Goal: Information Seeking & Learning: Find specific fact

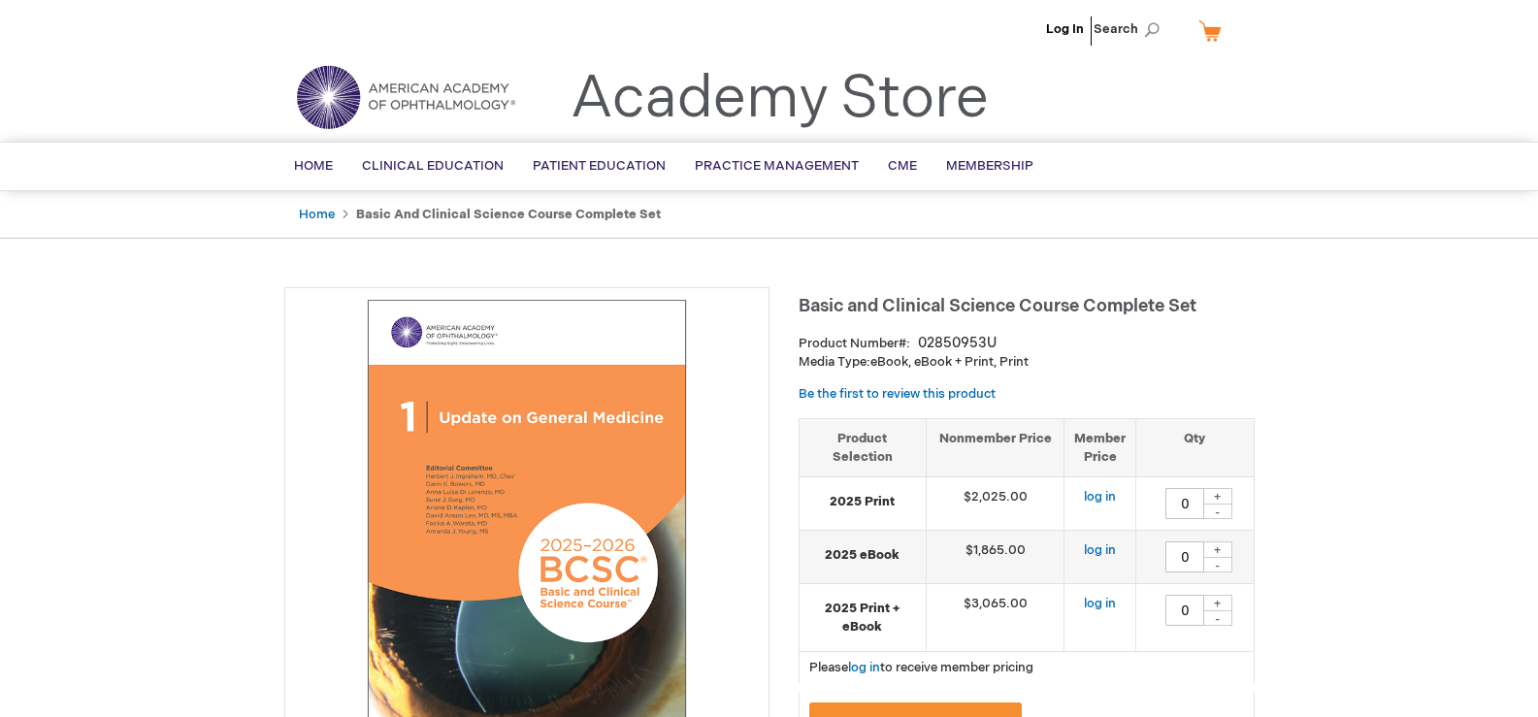
type input "0"
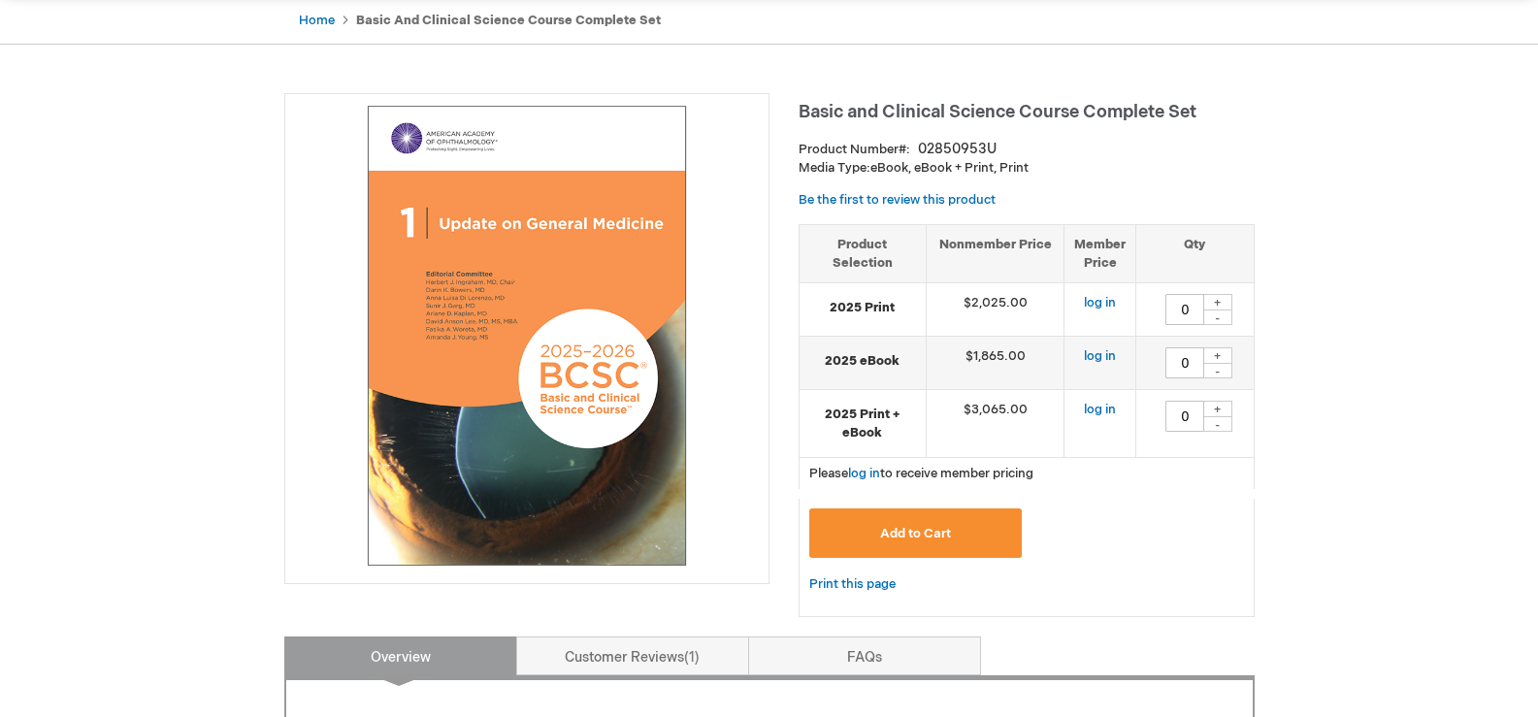
scroll to position [388, 0]
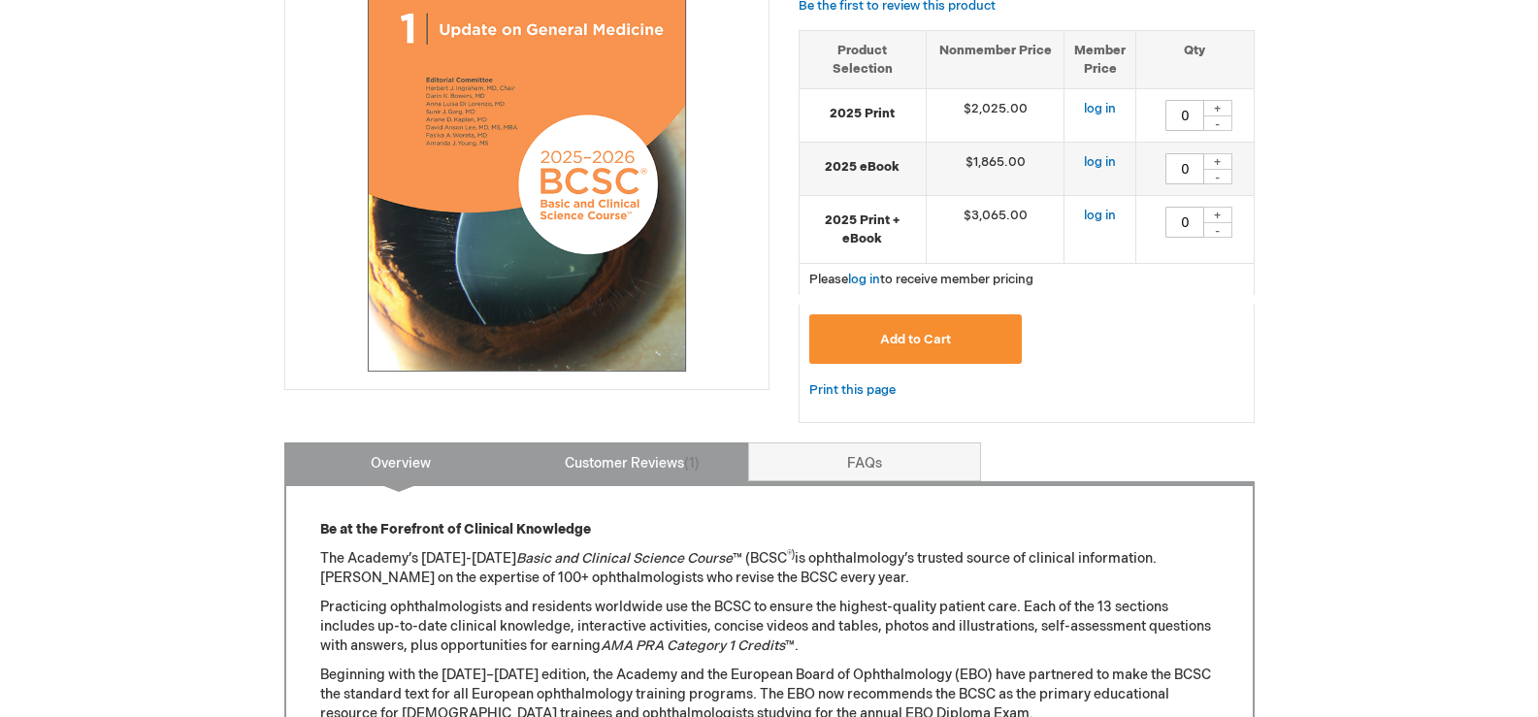
click at [676, 467] on link "Customer Reviews 1" at bounding box center [632, 462] width 233 height 39
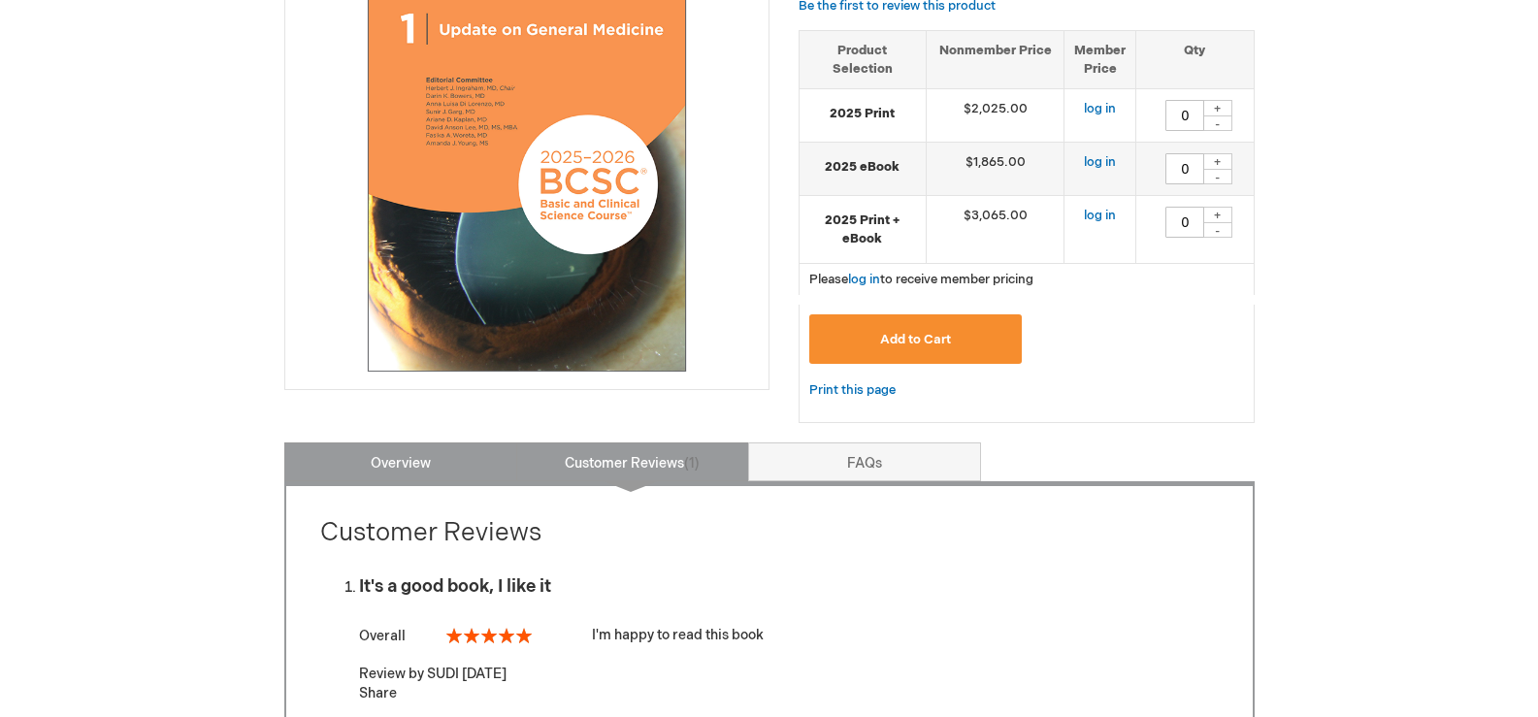
click at [411, 463] on link "Overview" at bounding box center [400, 462] width 233 height 39
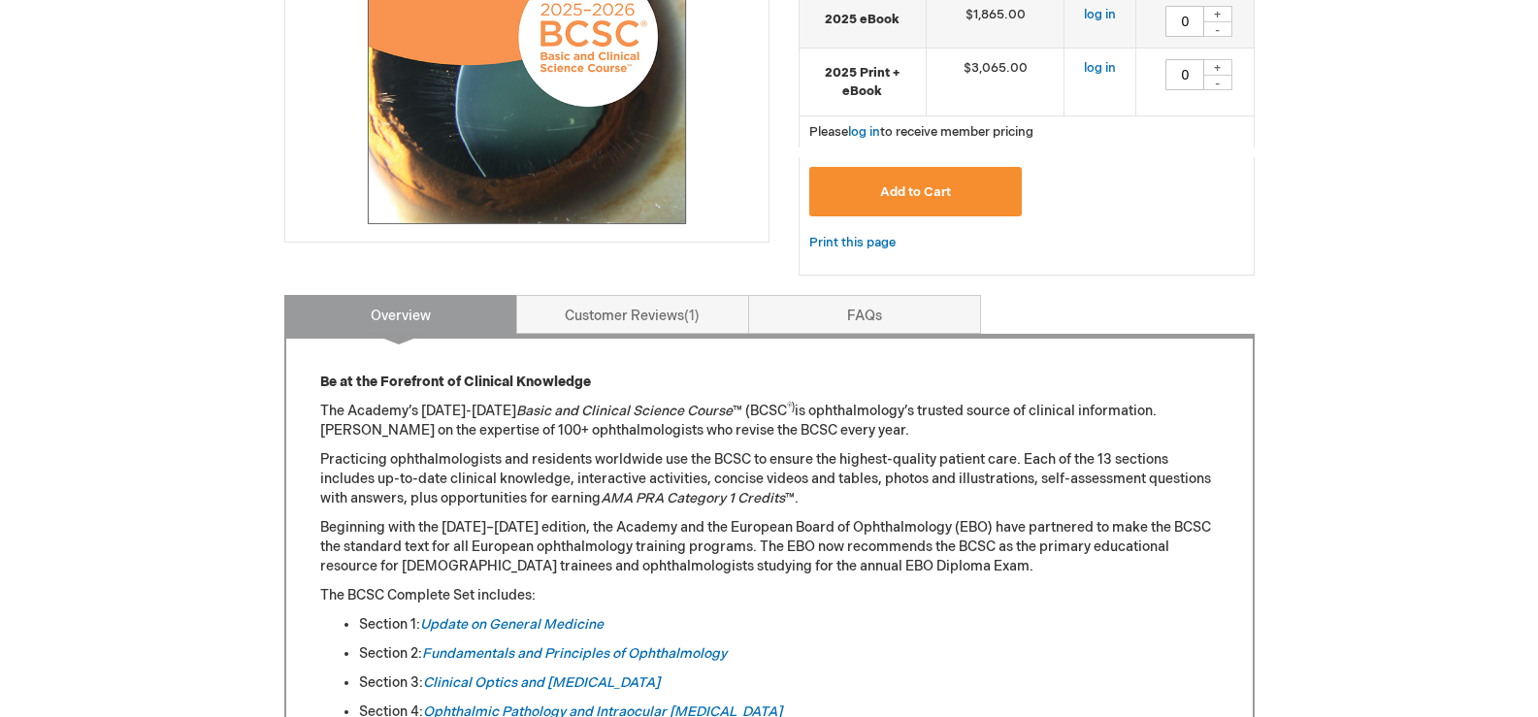
scroll to position [346, 0]
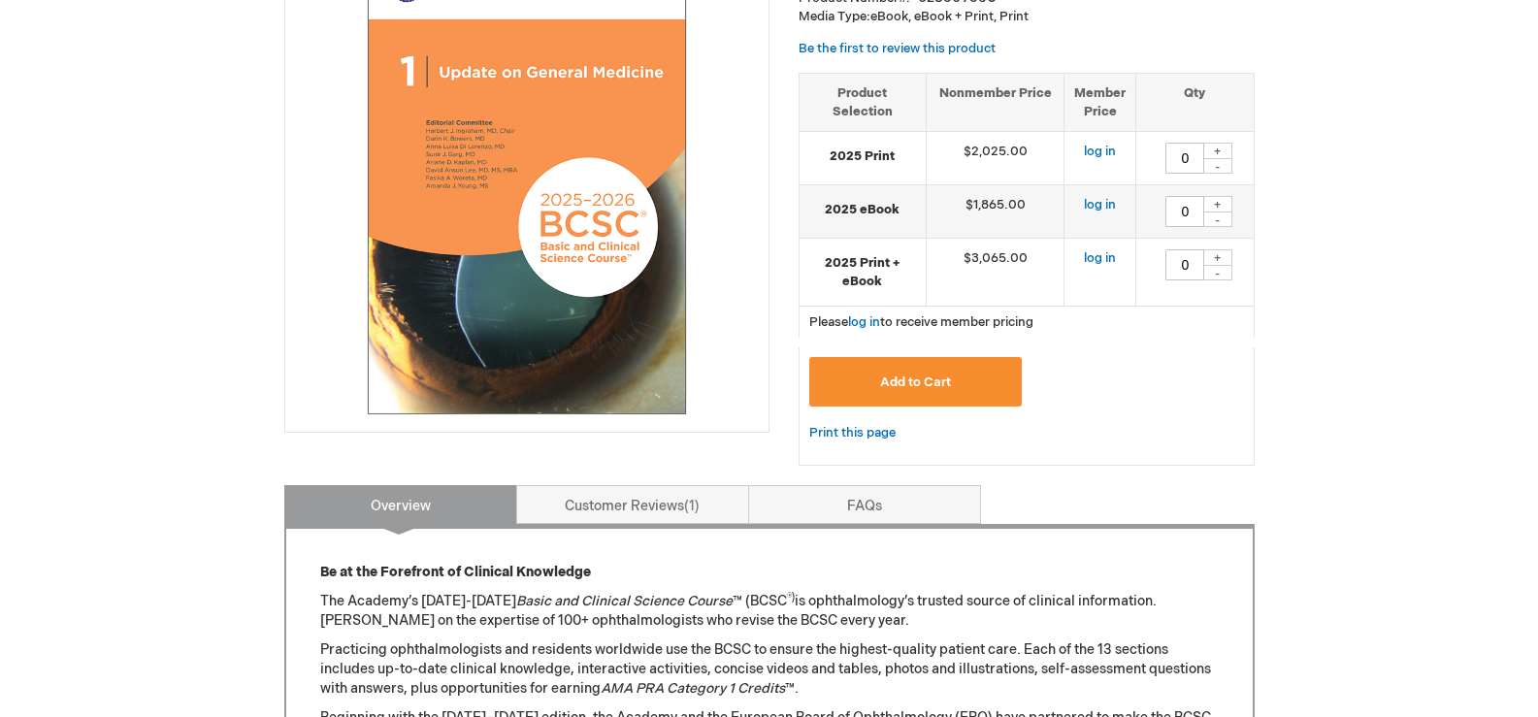
click at [870, 152] on strong "2025 Print" at bounding box center [862, 157] width 107 height 18
click at [862, 160] on strong "2025 Print" at bounding box center [862, 157] width 107 height 18
click at [861, 153] on strong "2025 Print" at bounding box center [862, 157] width 107 height 18
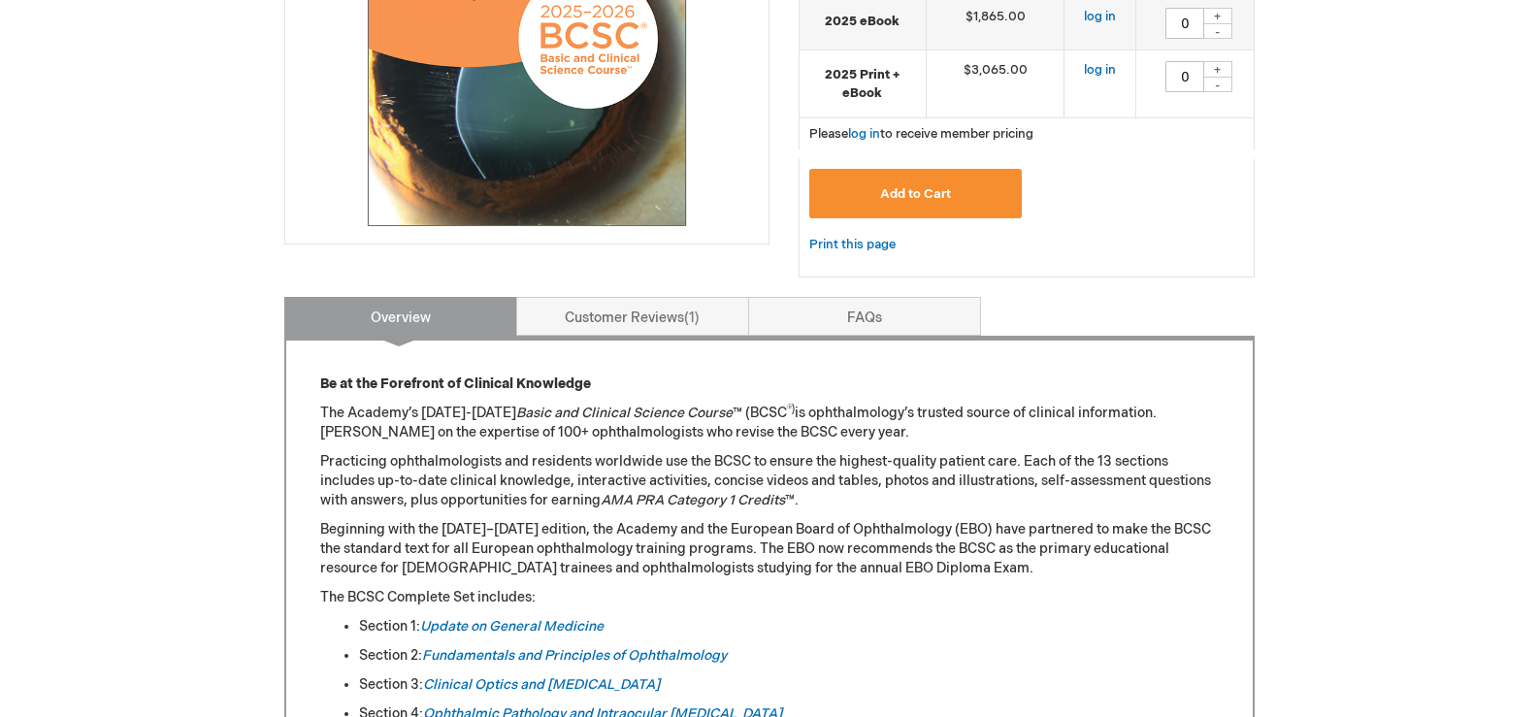
scroll to position [582, 0]
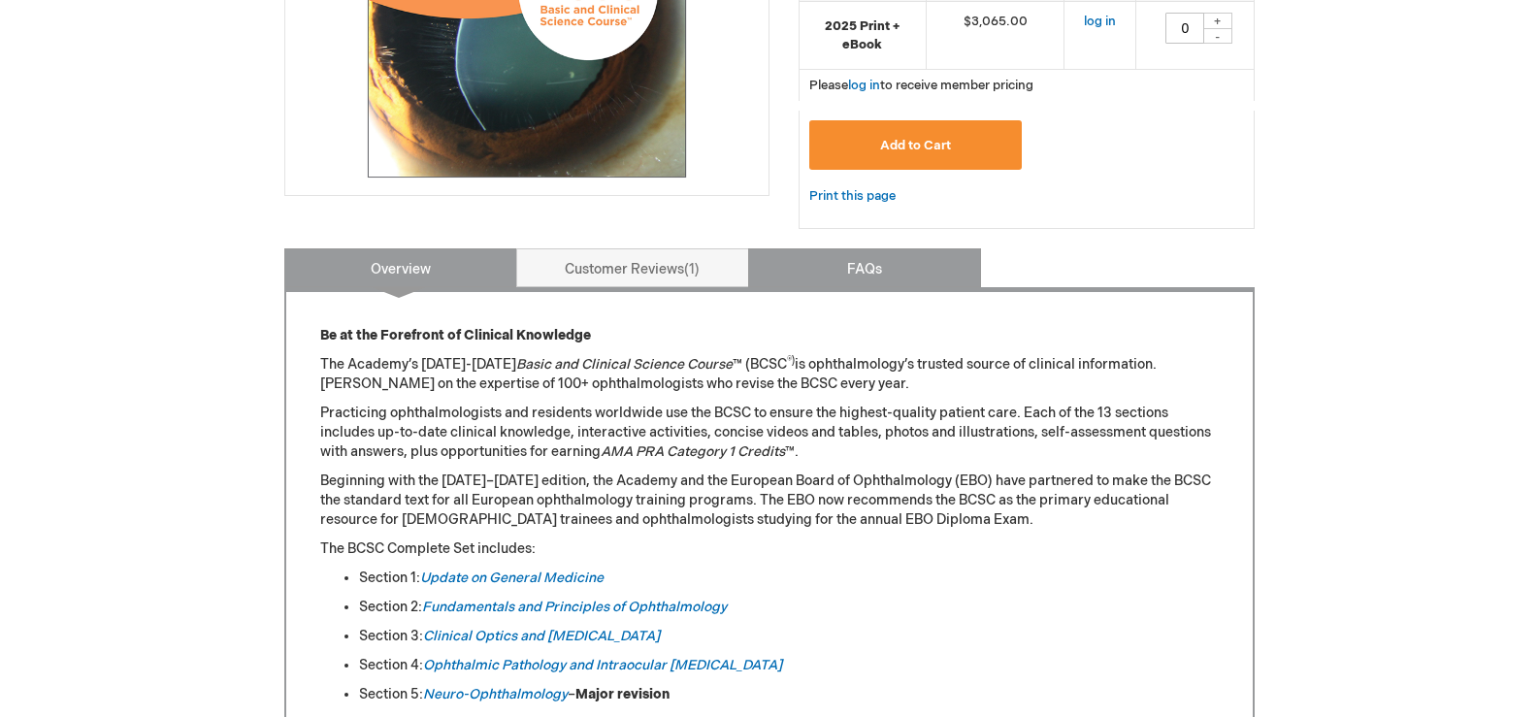
click at [873, 273] on link "FAQs" at bounding box center [864, 267] width 233 height 39
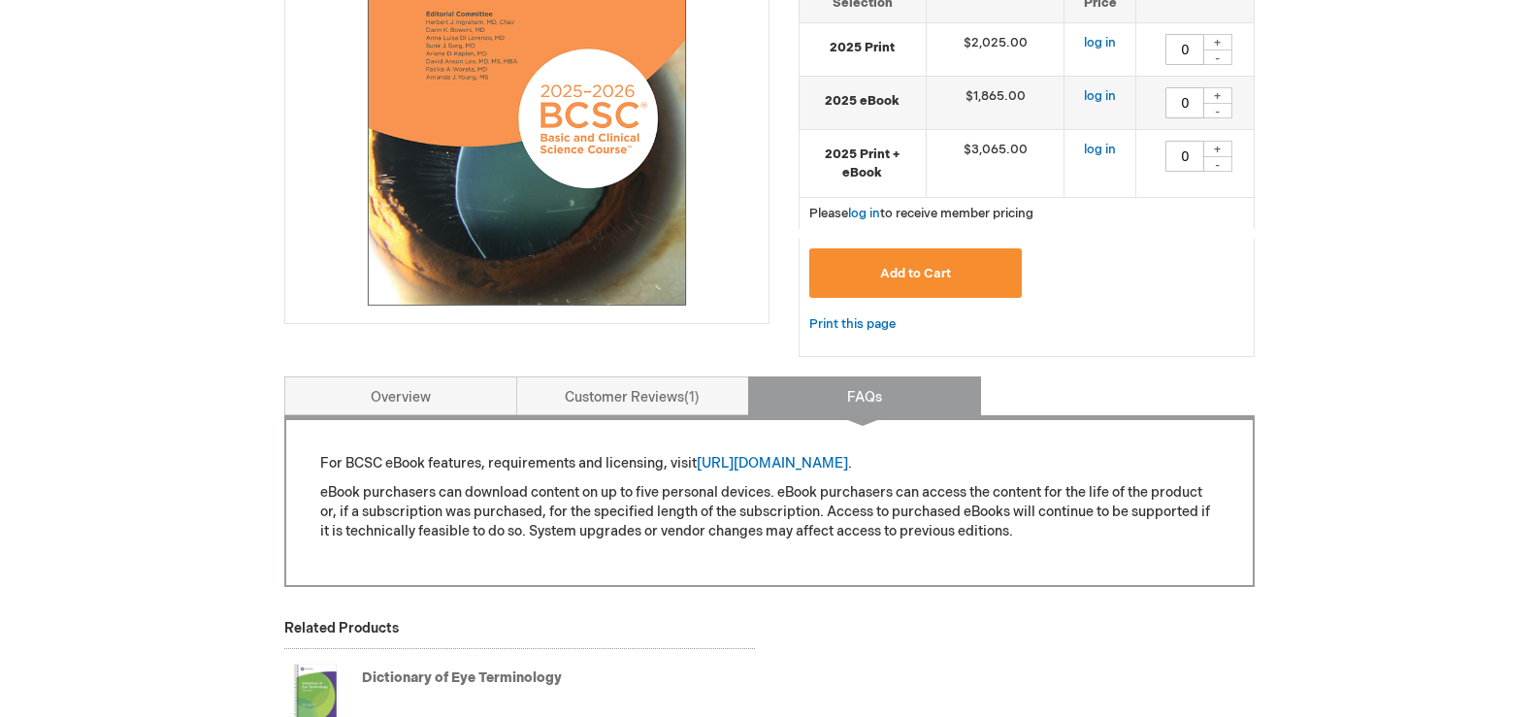
scroll to position [337, 0]
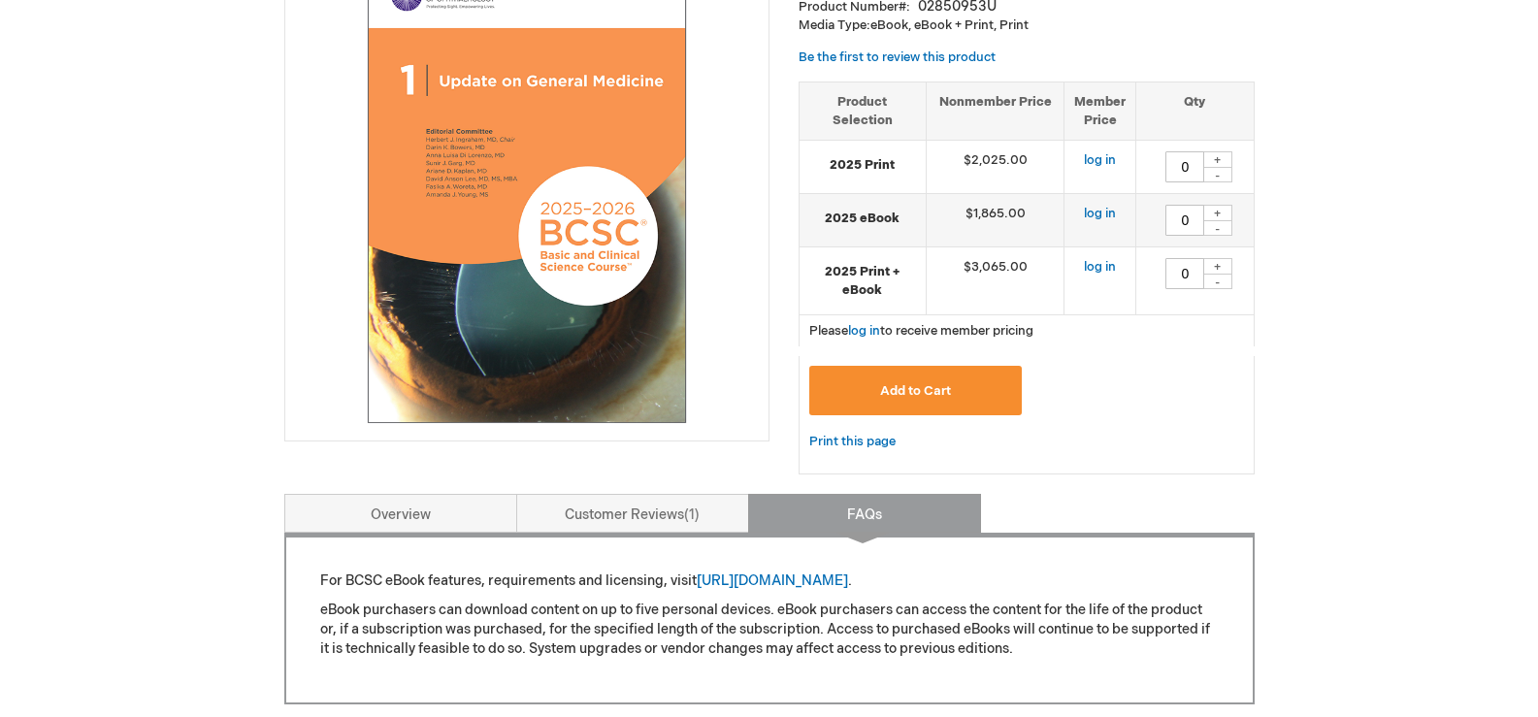
click at [1083, 156] on td "log in" at bounding box center [1101, 167] width 72 height 53
click at [1096, 157] on link "log in" at bounding box center [1100, 160] width 32 height 16
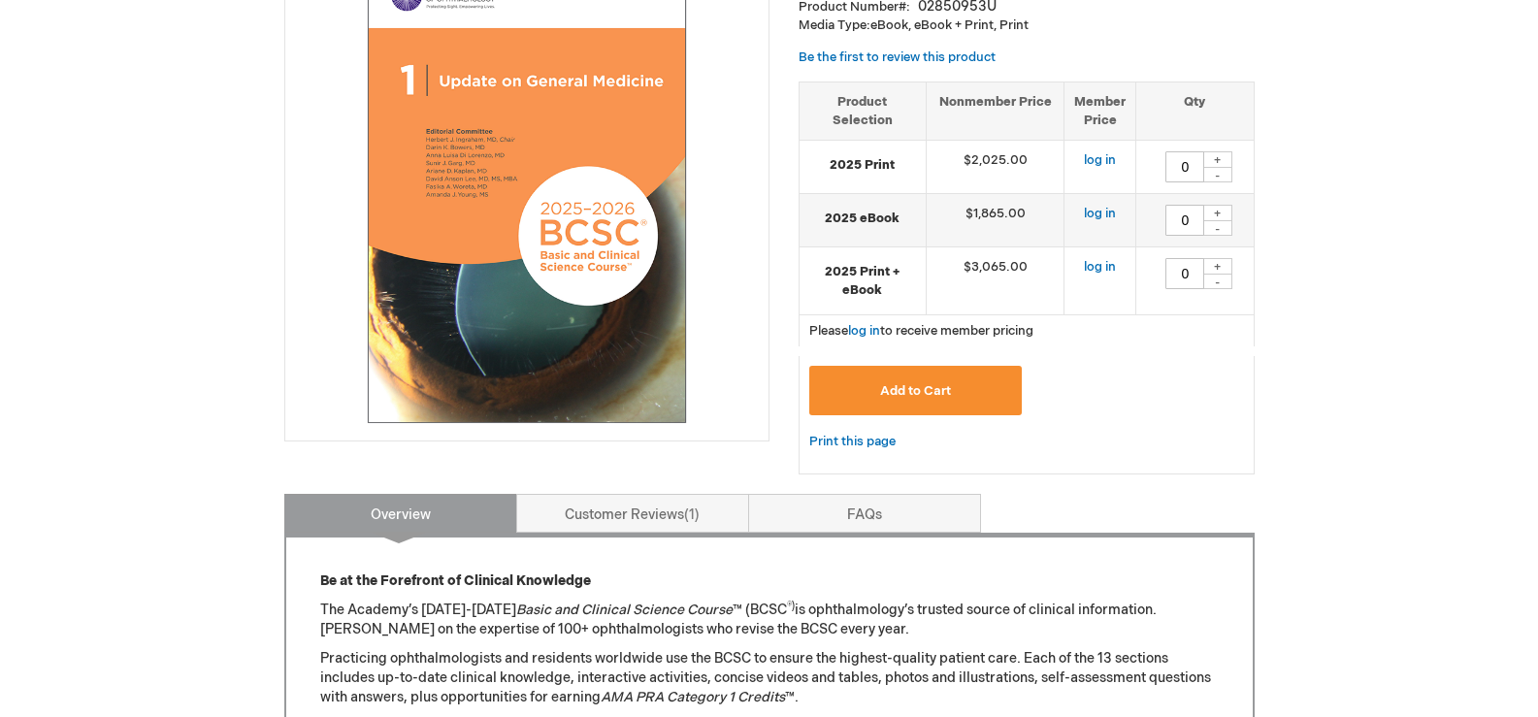
type input "0"
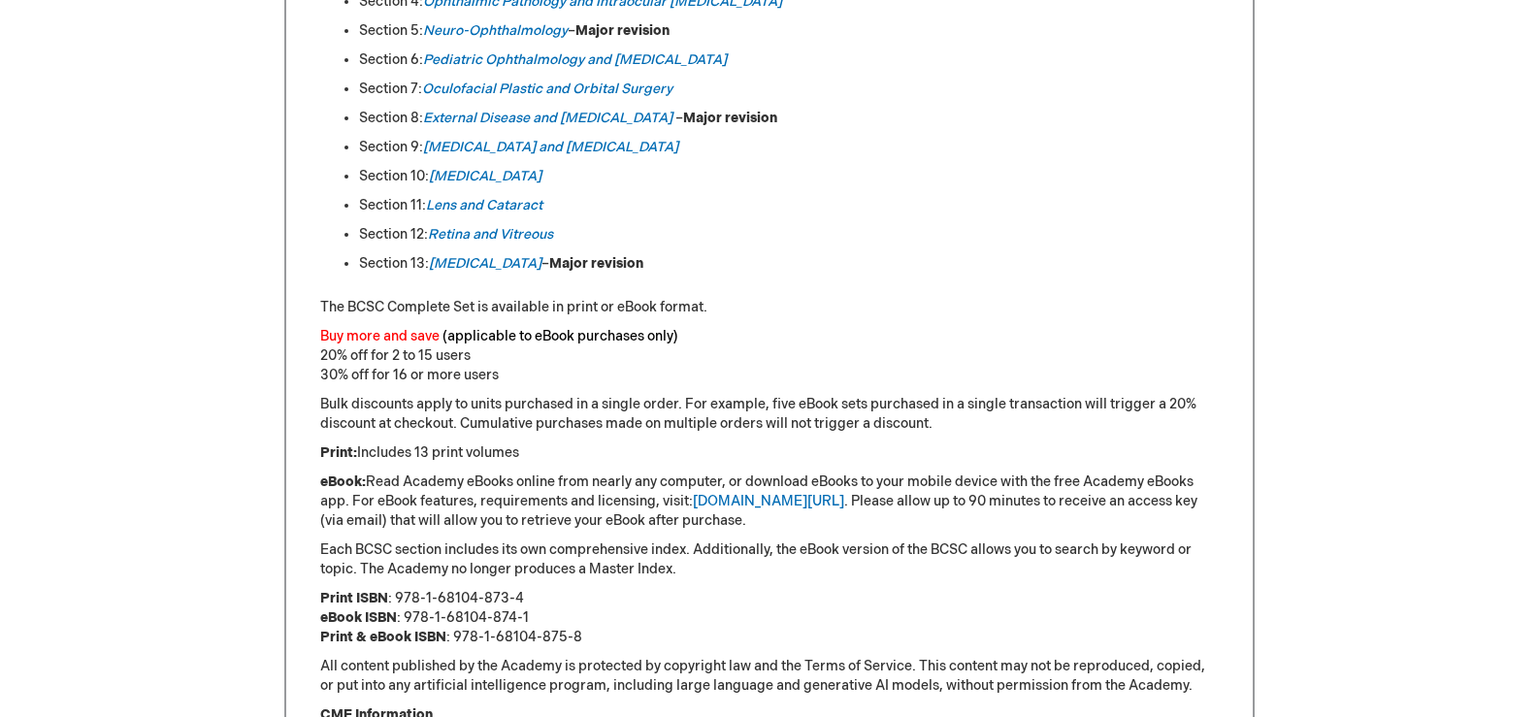
scroll to position [1404, 0]
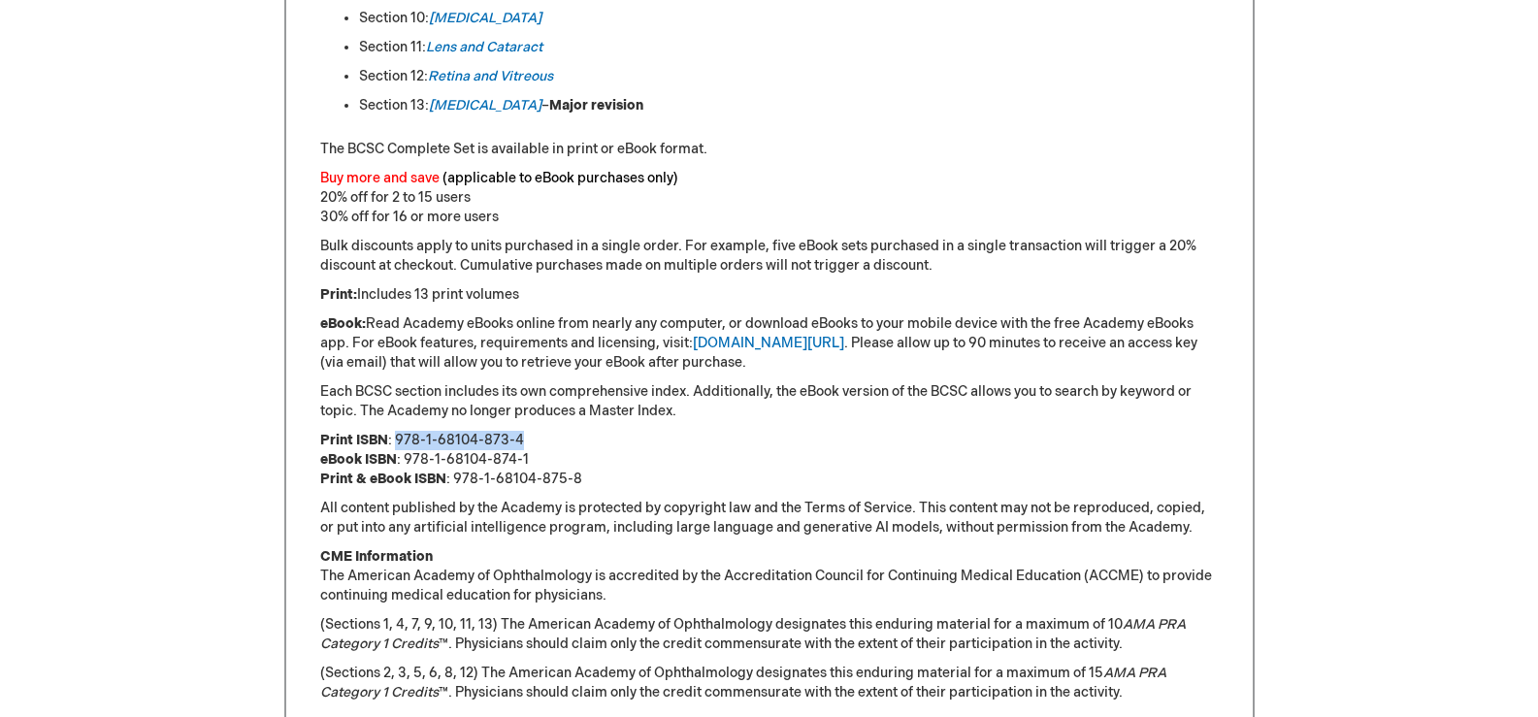
drag, startPoint x: 393, startPoint y: 439, endPoint x: 523, endPoint y: 440, distance: 130.1
click at [523, 440] on p "Print ISBN : 978-1-68104-873-4 eBook ISBN : 978-1-68104-874-1 Print & eBook ISB…" at bounding box center [769, 460] width 899 height 58
copy p "978-1-68104-873-4"
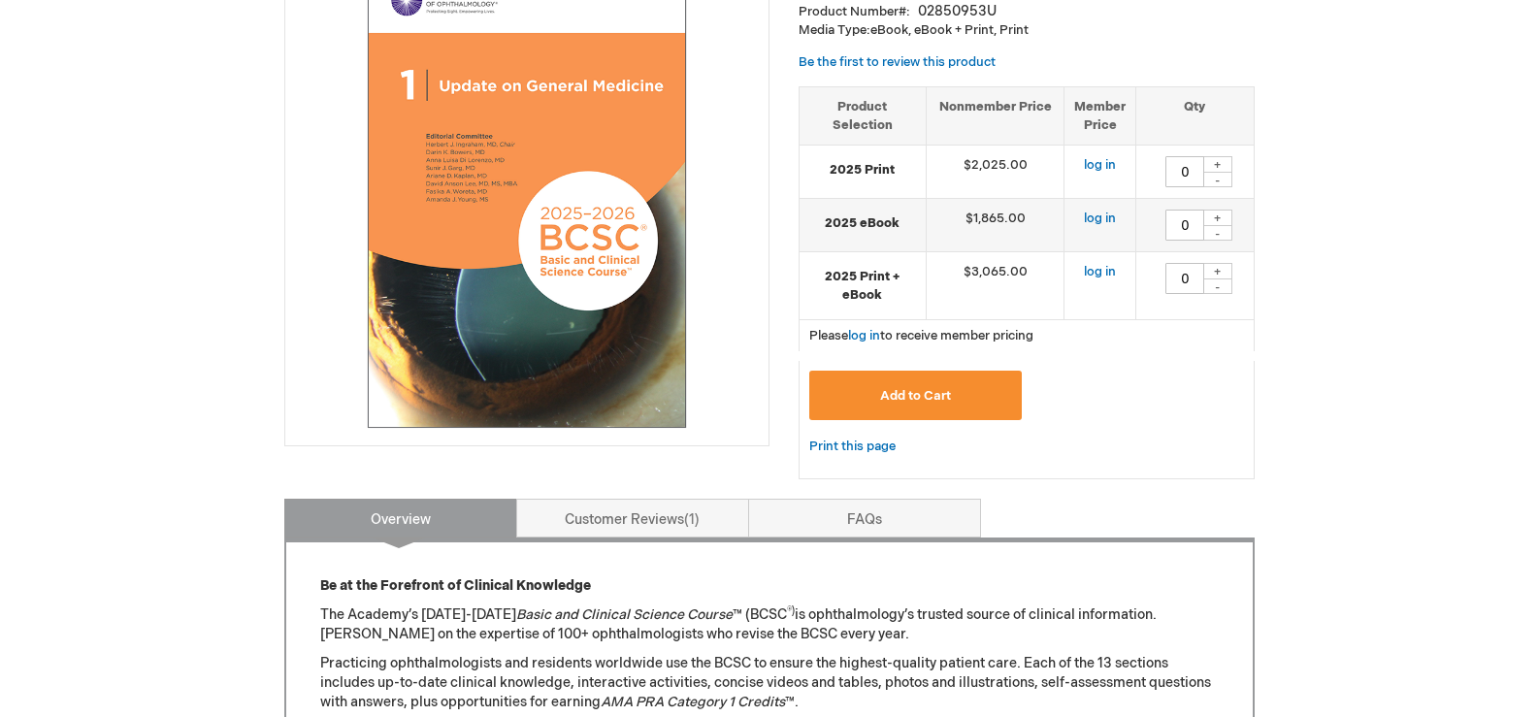
scroll to position [240, 0]
